Goal: Find specific page/section: Find specific page/section

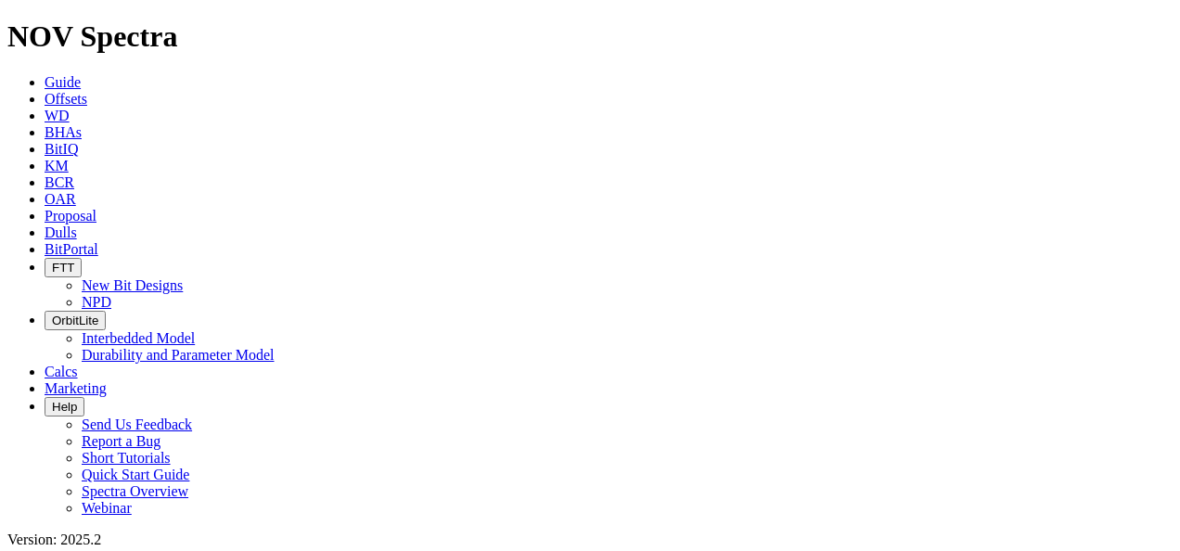
scroll to position [282, 0]
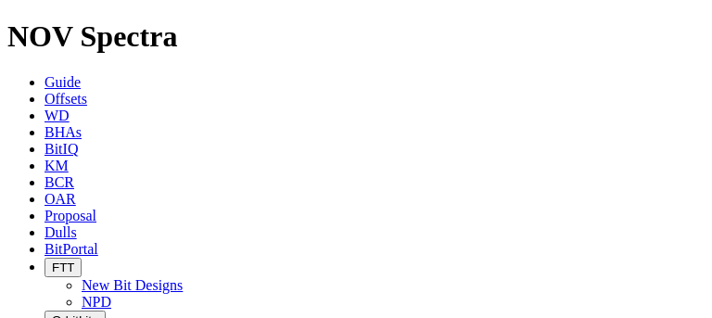
radio input "false"
radio input "true"
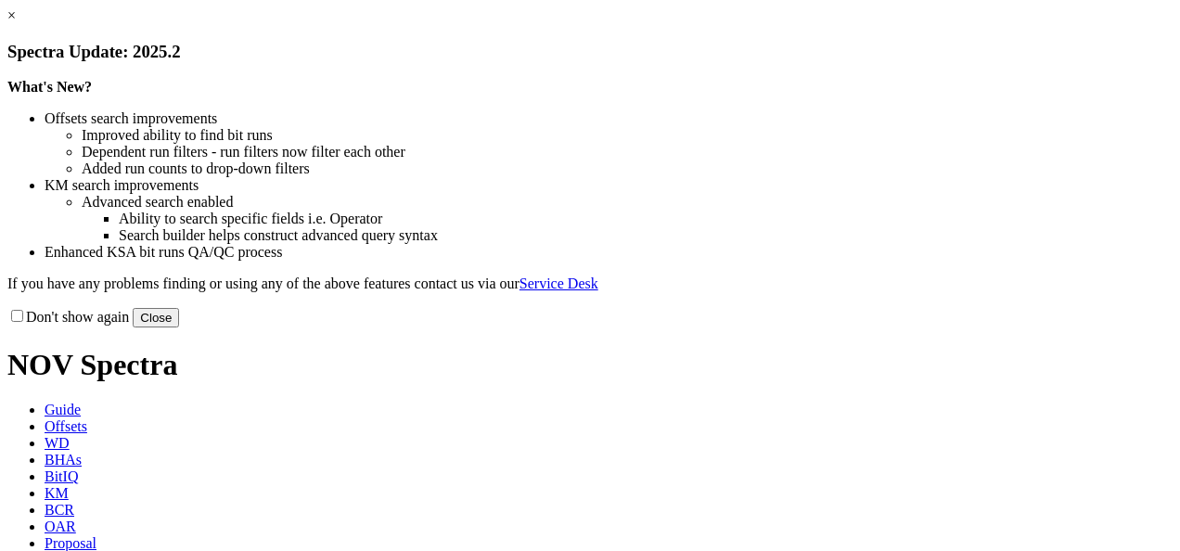
click at [179, 327] on button "Close" at bounding box center [156, 317] width 46 height 19
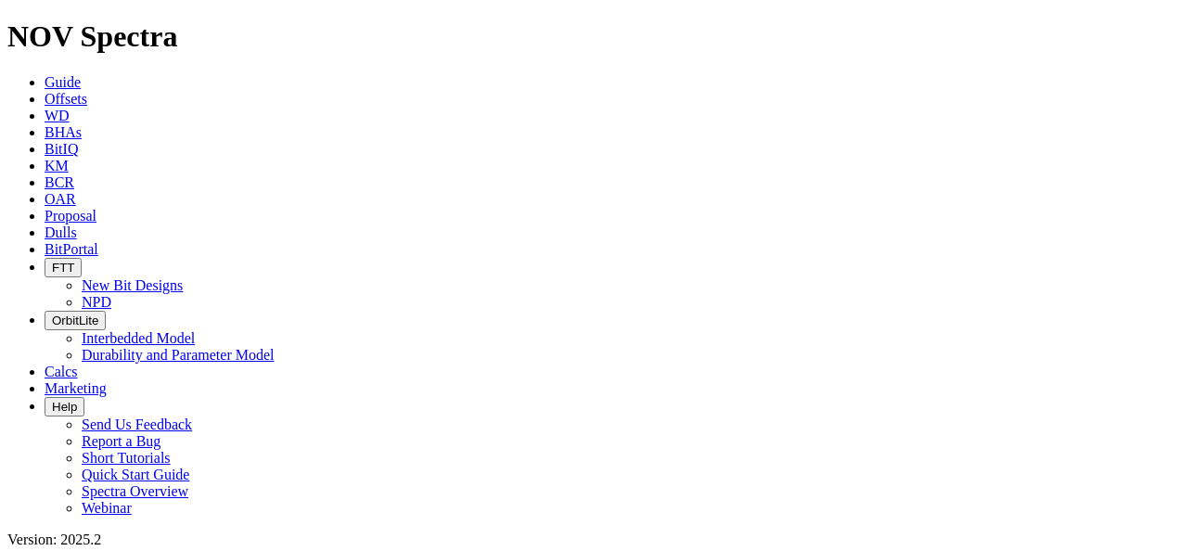
click at [98, 241] on span "BitPortal" at bounding box center [72, 249] width 54 height 16
